Goal: Find specific page/section: Find specific page/section

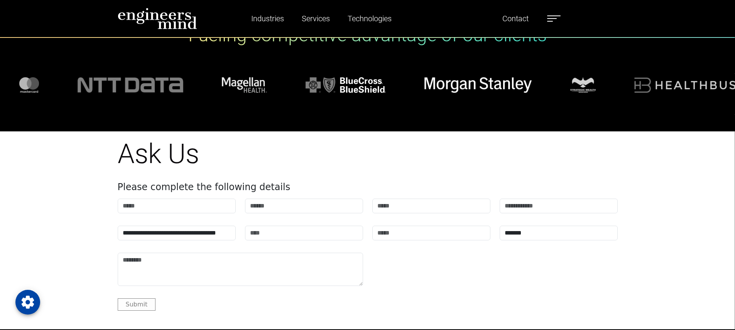
scroll to position [3194, 0]
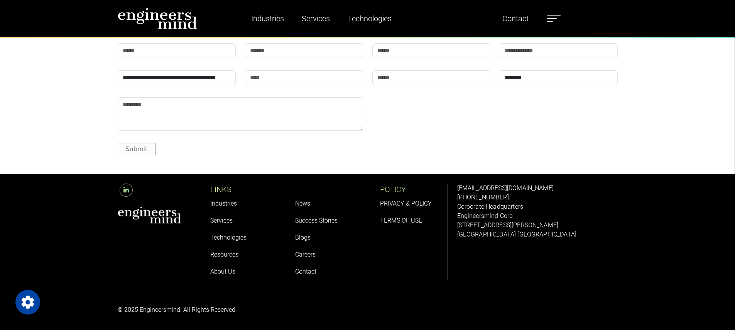
click at [305, 253] on link "Careers" at bounding box center [305, 253] width 20 height 7
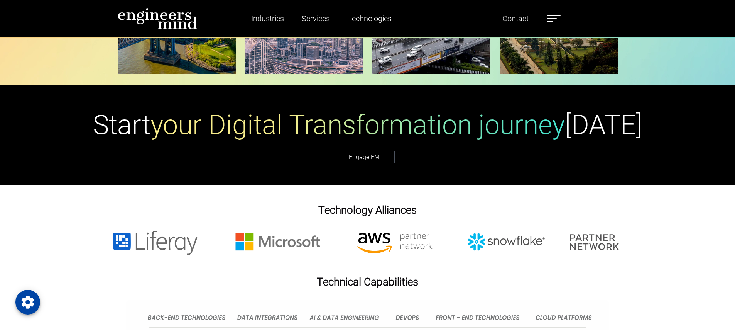
scroll to position [2531, 0]
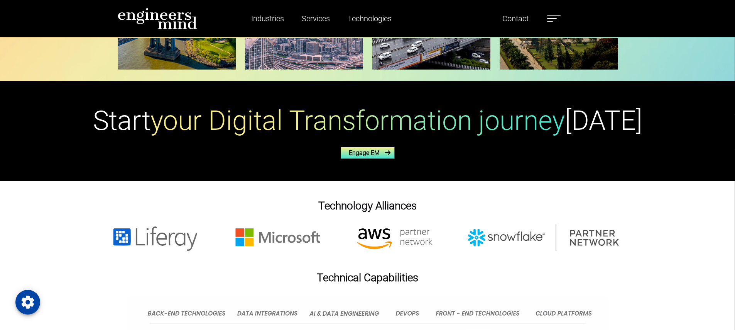
click at [360, 155] on link "Engage EM" at bounding box center [368, 153] width 54 height 12
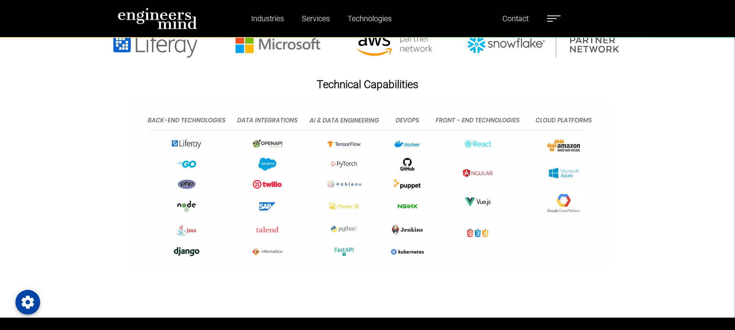
scroll to position [2685, 0]
